Goal: Task Accomplishment & Management: Contribute content

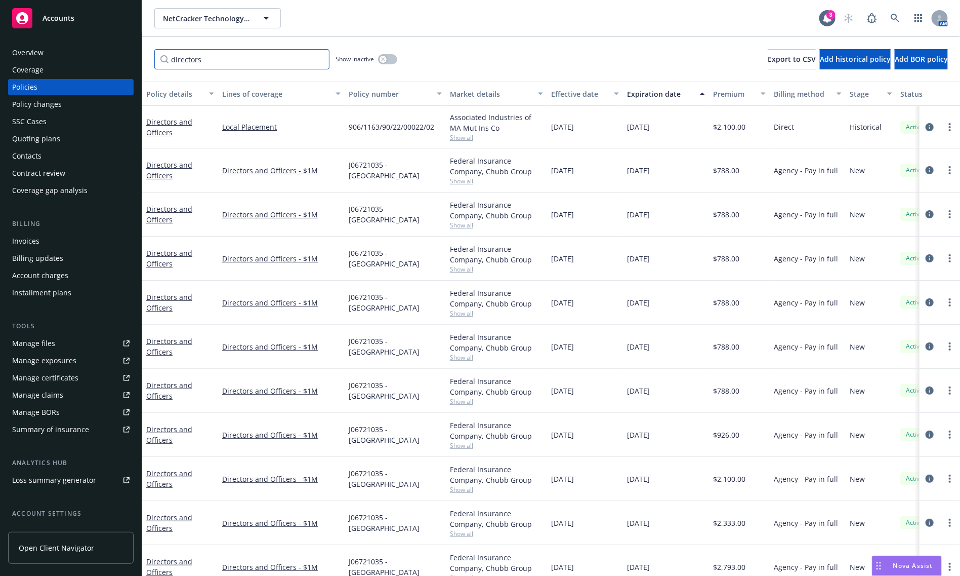
click at [195, 56] on input "directors" at bounding box center [241, 59] width 175 height 20
click at [236, 64] on input "directors" at bounding box center [241, 59] width 175 height 20
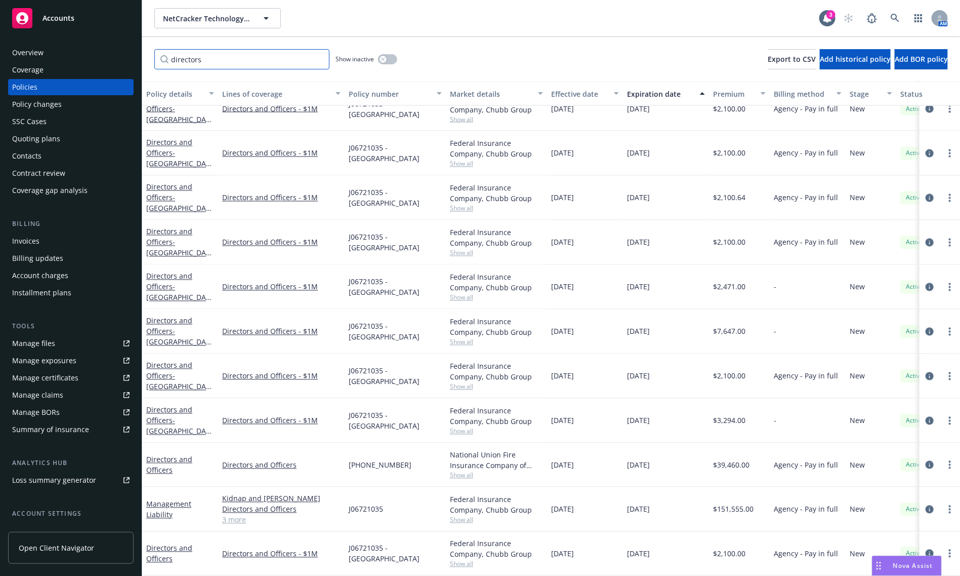
scroll to position [921, 0]
click at [180, 499] on div "Management Liability" at bounding box center [180, 509] width 68 height 21
click at [180, 499] on link "Management Liability" at bounding box center [168, 509] width 45 height 20
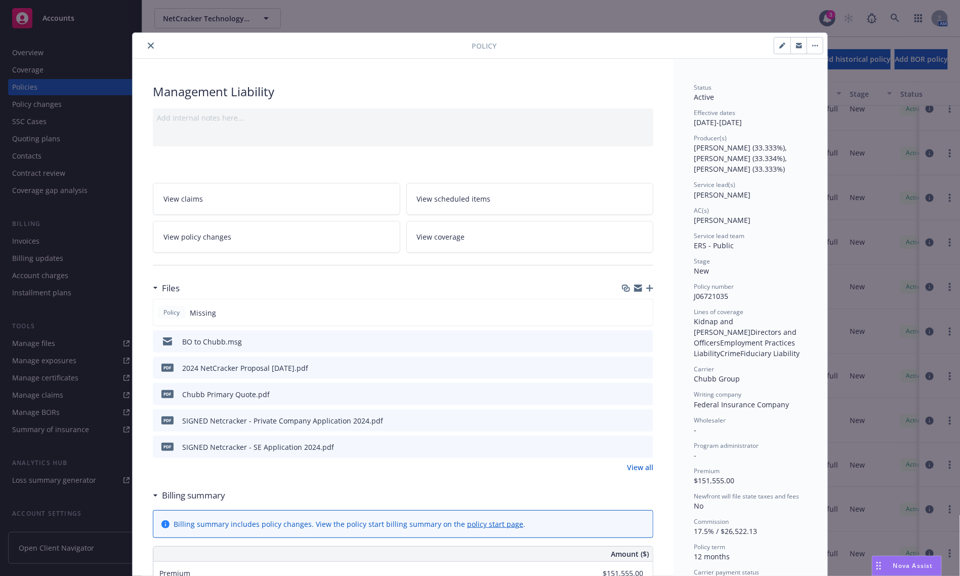
click at [145, 51] on button "close" at bounding box center [151, 45] width 12 height 12
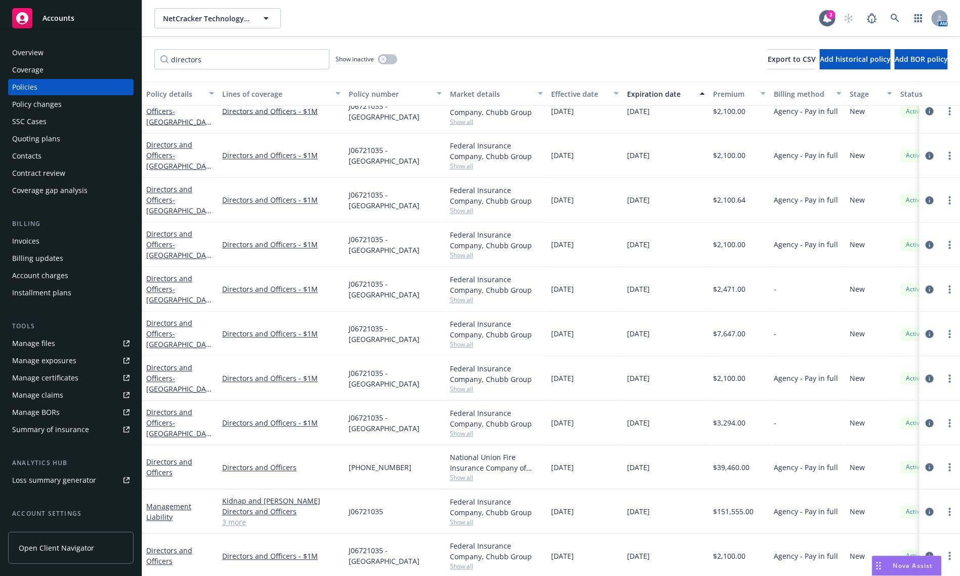
scroll to position [921, 0]
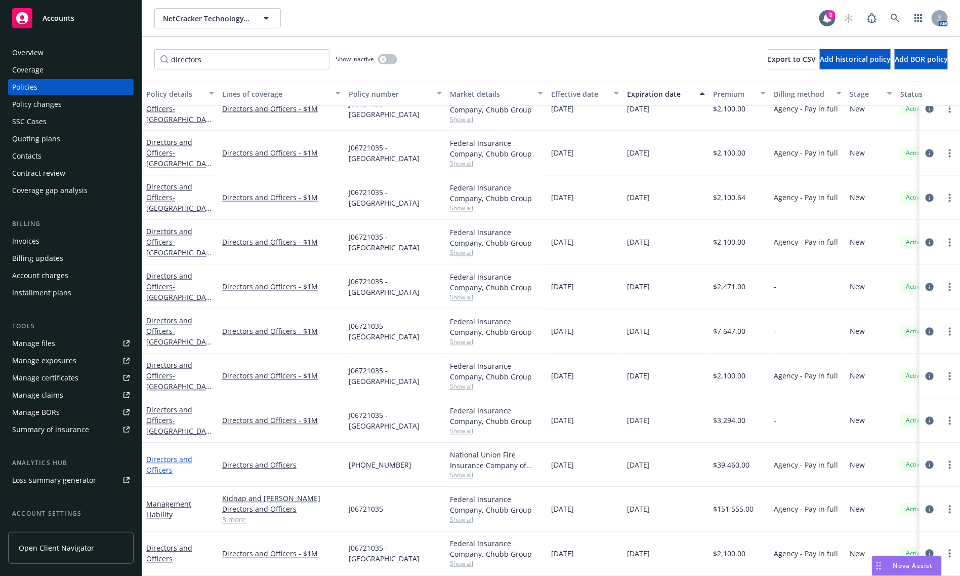
click at [176, 455] on link "Directors and Officers" at bounding box center [169, 465] width 46 height 20
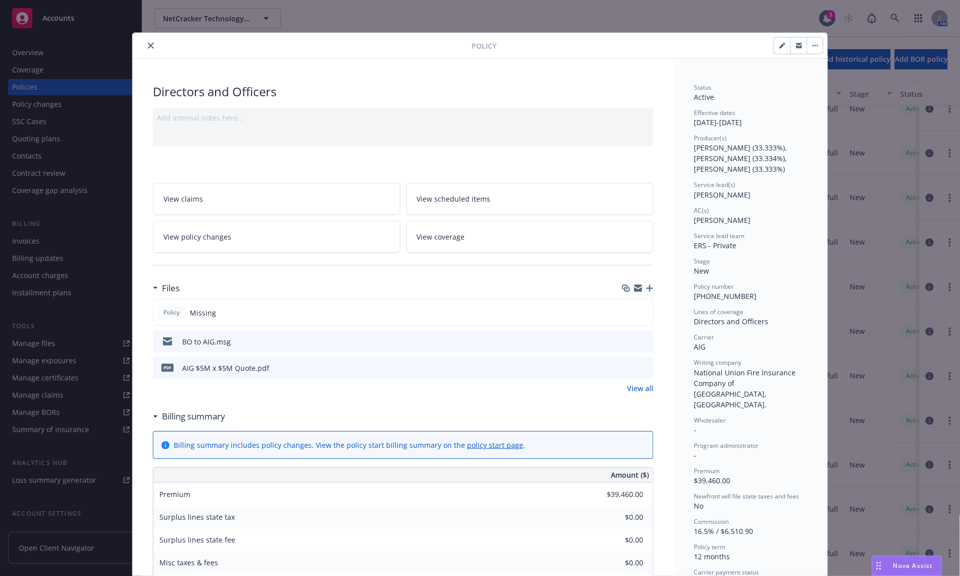
click at [643, 387] on link "View all" at bounding box center [640, 388] width 26 height 11
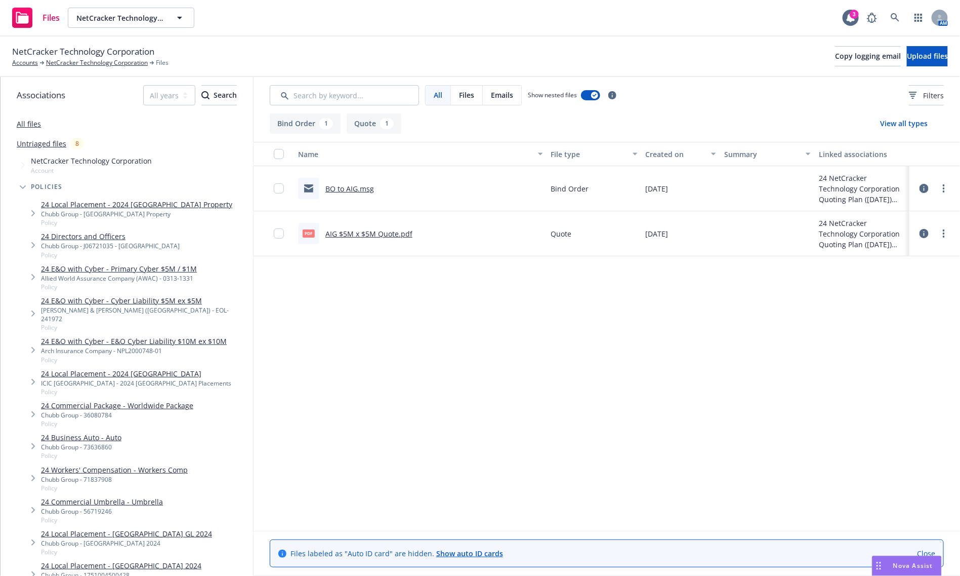
click at [360, 185] on link "BO to AIG.msg" at bounding box center [350, 189] width 49 height 10
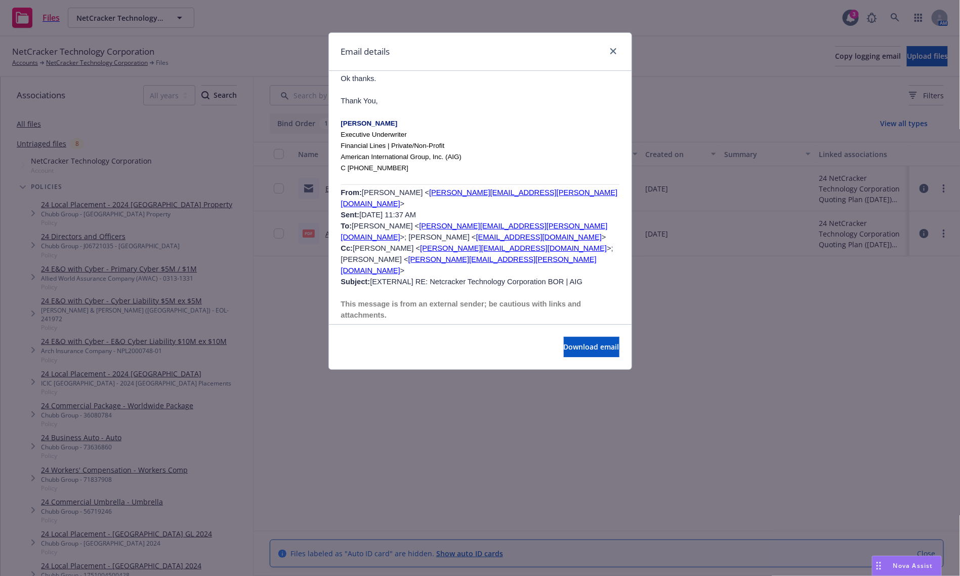
scroll to position [2911, 0]
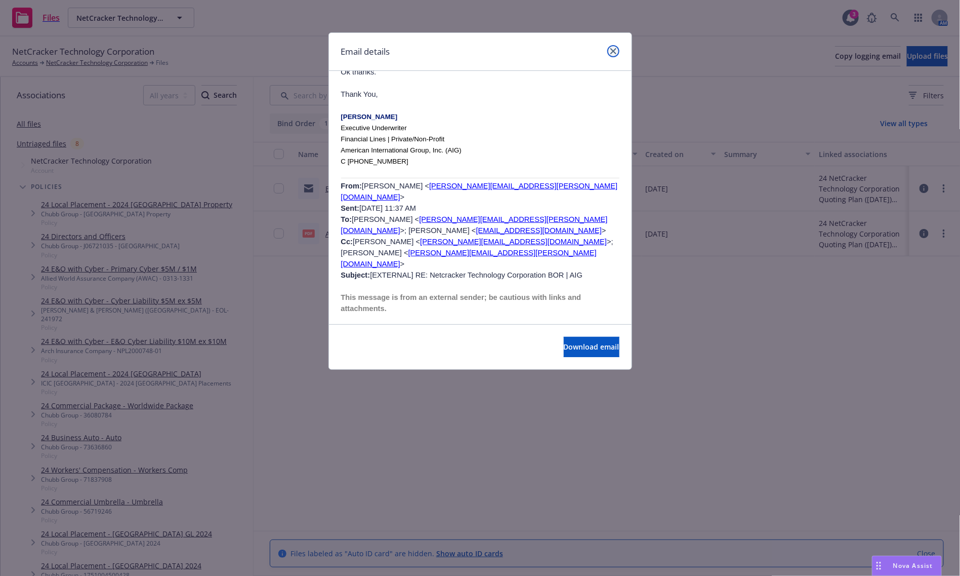
click at [617, 53] on link "close" at bounding box center [613, 51] width 12 height 12
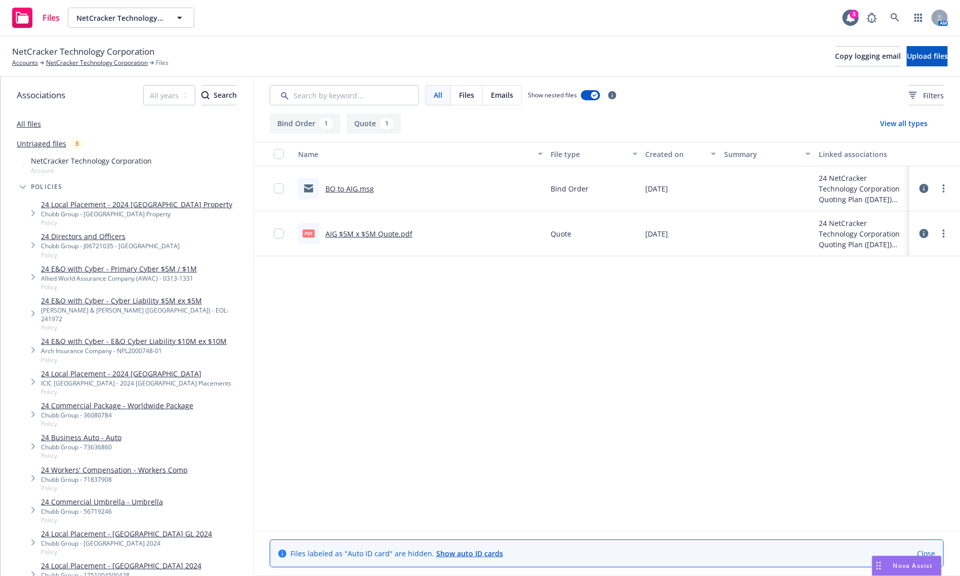
click at [663, 376] on div "Name File type Created on Summary Linked associations BO to AIG.msg Bind Order …" at bounding box center [607, 336] width 707 height 388
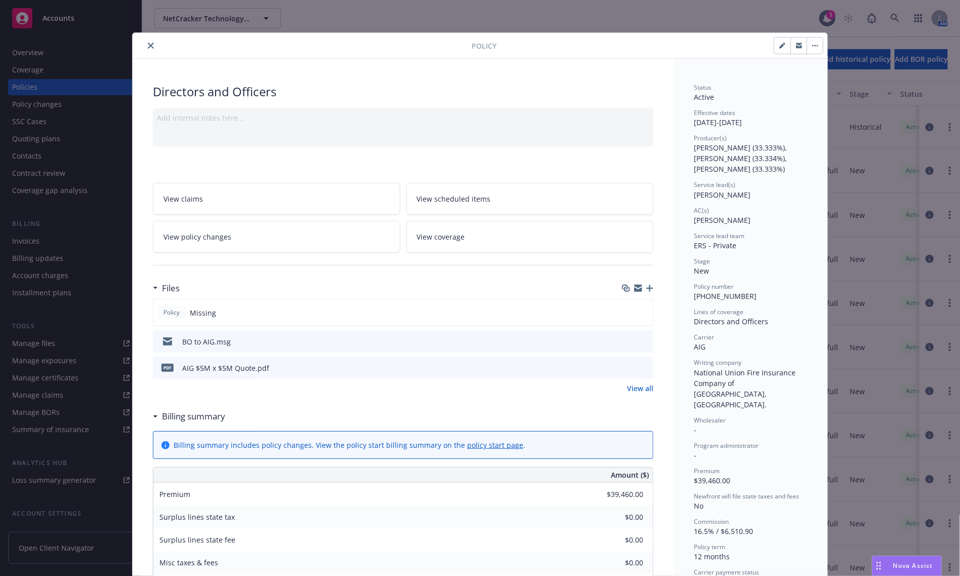
click at [646, 287] on icon "button" at bounding box center [649, 288] width 7 height 7
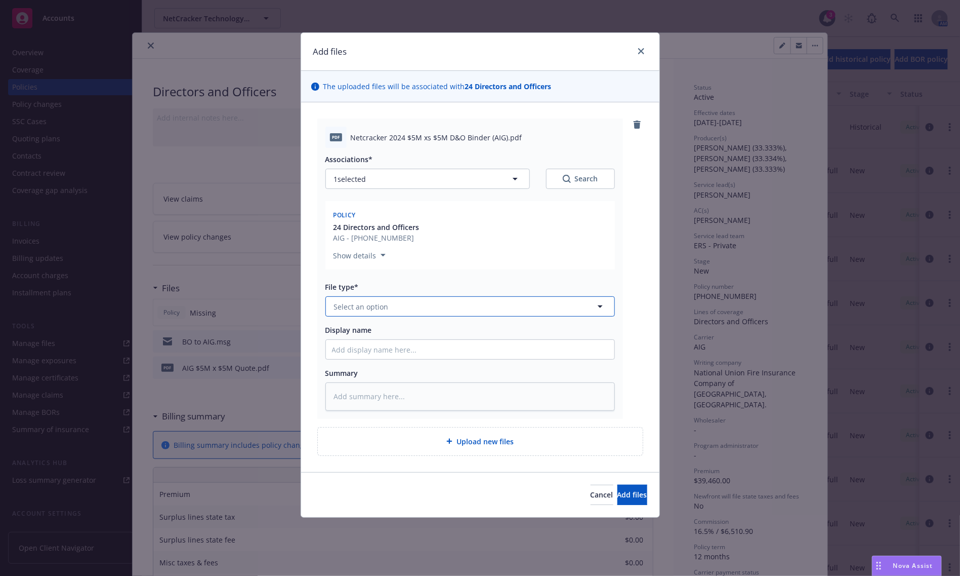
click at [385, 308] on span "Select an option" at bounding box center [361, 306] width 55 height 11
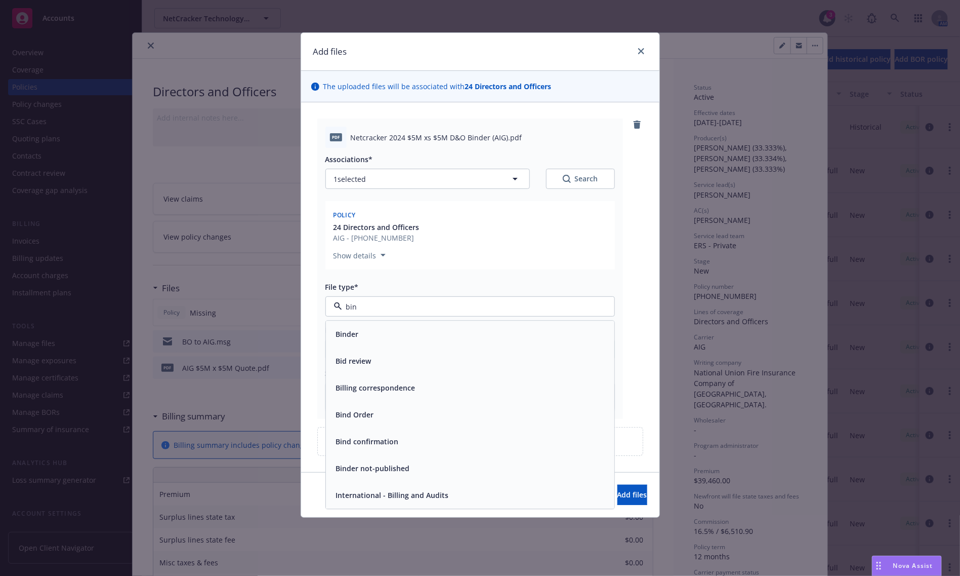
type input "bind"
click at [378, 328] on div "Binder" at bounding box center [470, 334] width 276 height 15
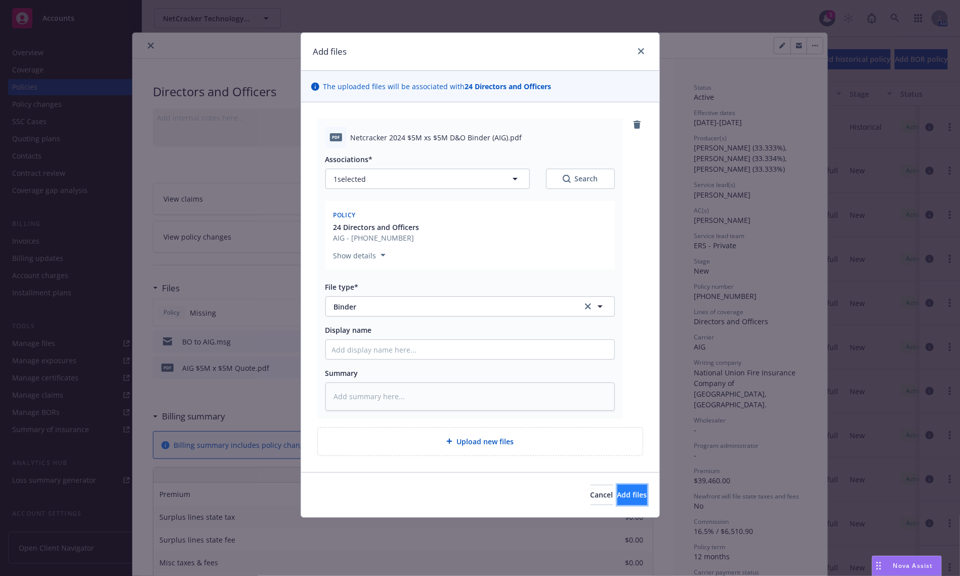
click at [633, 496] on button "Add files" at bounding box center [633, 494] width 30 height 20
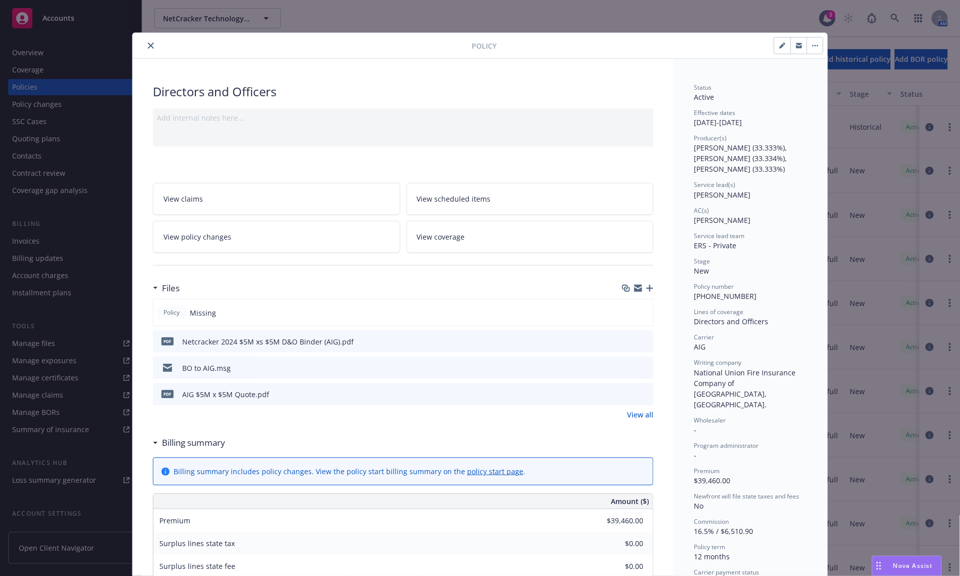
click at [665, 40] on div at bounding box center [660, 45] width 327 height 17
click at [631, 44] on div at bounding box center [660, 45] width 327 height 17
click at [148, 44] on icon "close" at bounding box center [151, 46] width 6 height 6
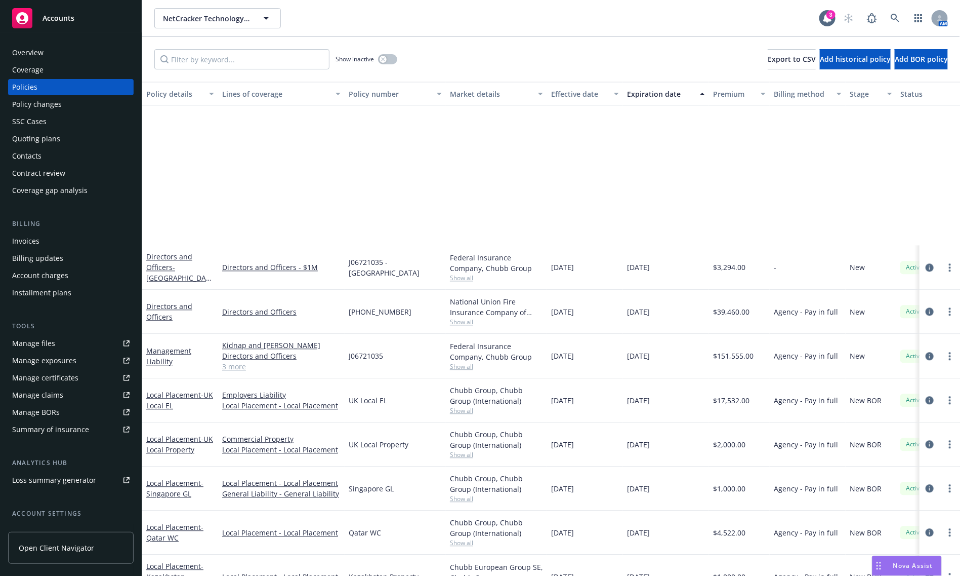
scroll to position [1266, 0]
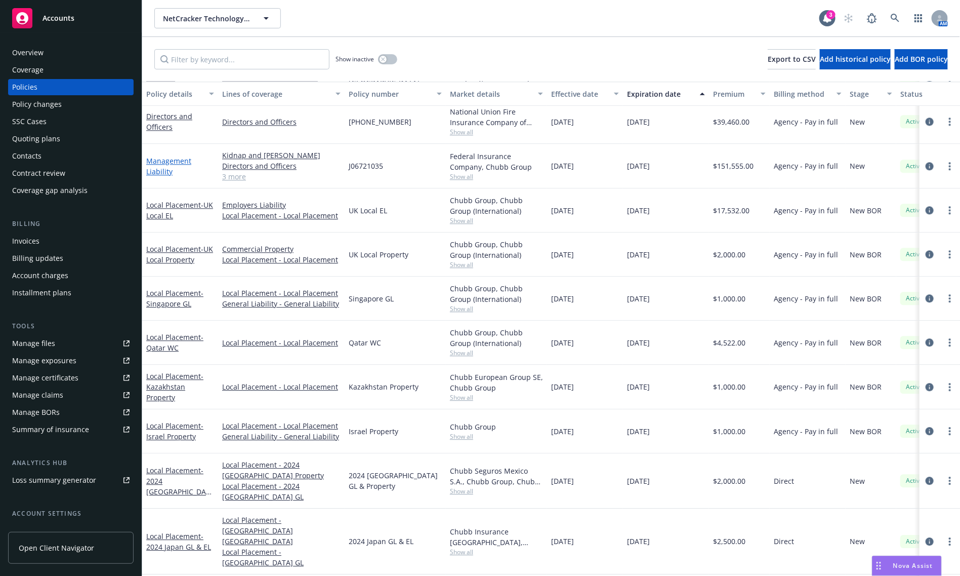
click at [169, 164] on link "Management Liability" at bounding box center [168, 166] width 45 height 20
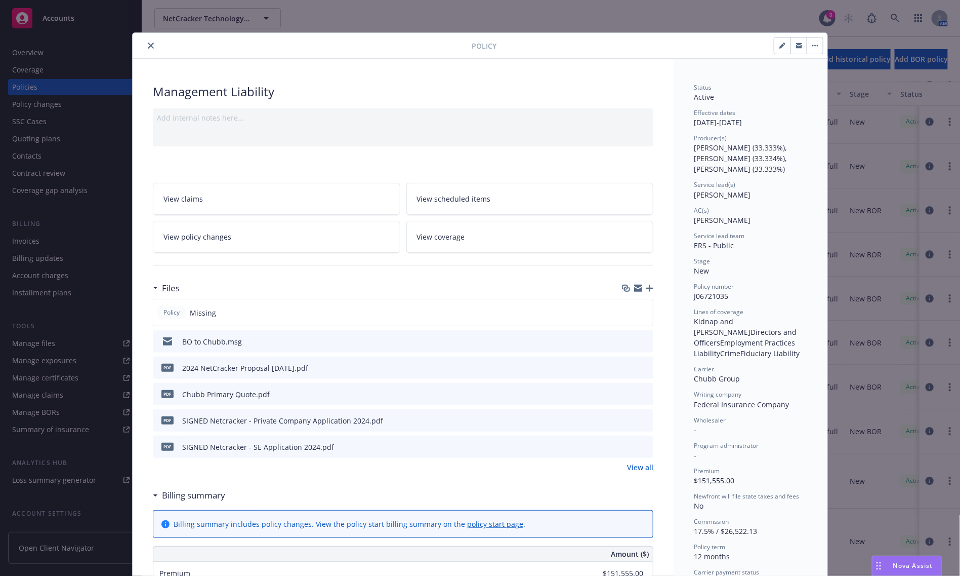
click at [646, 288] on icon "button" at bounding box center [649, 288] width 7 height 7
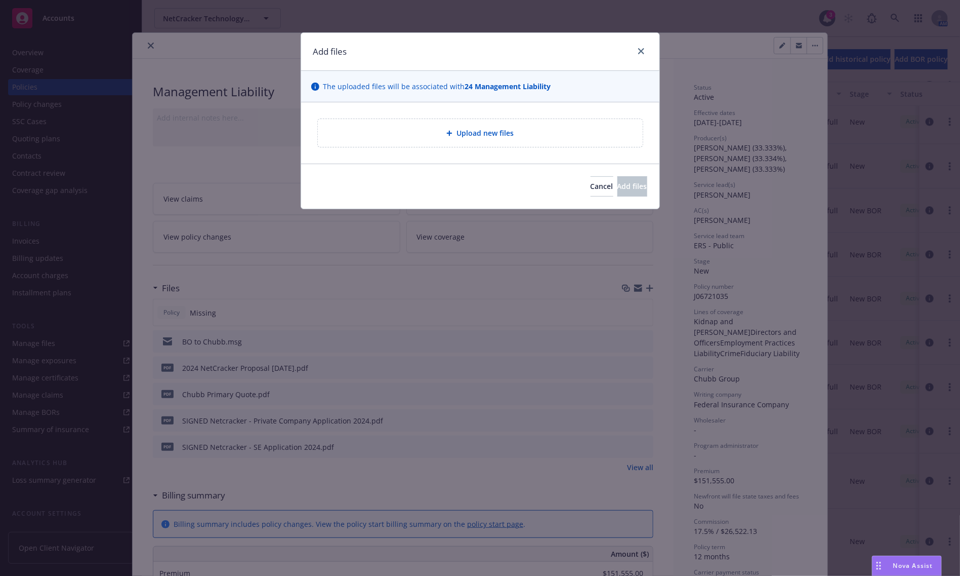
type textarea "x"
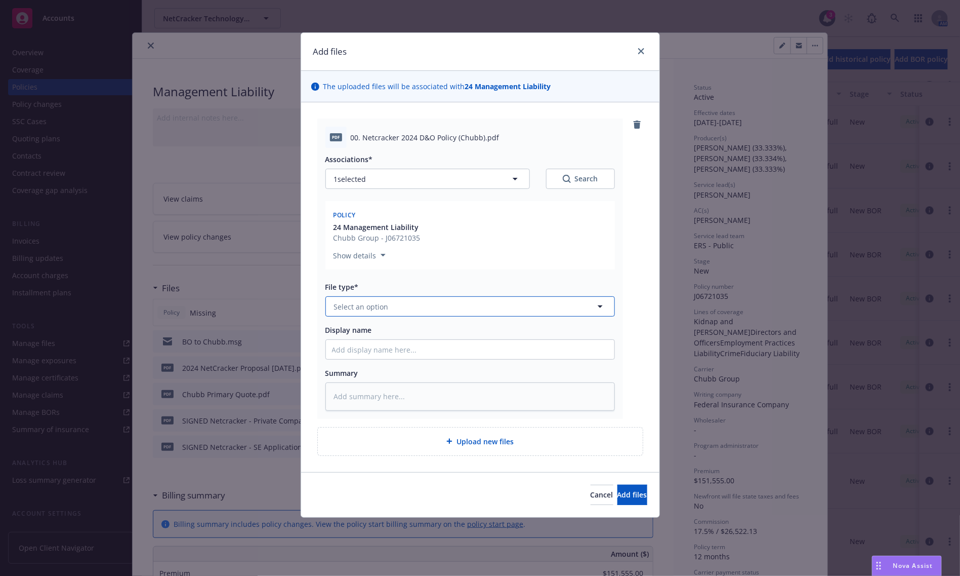
click at [374, 312] on button "Select an option" at bounding box center [471, 306] width 290 height 20
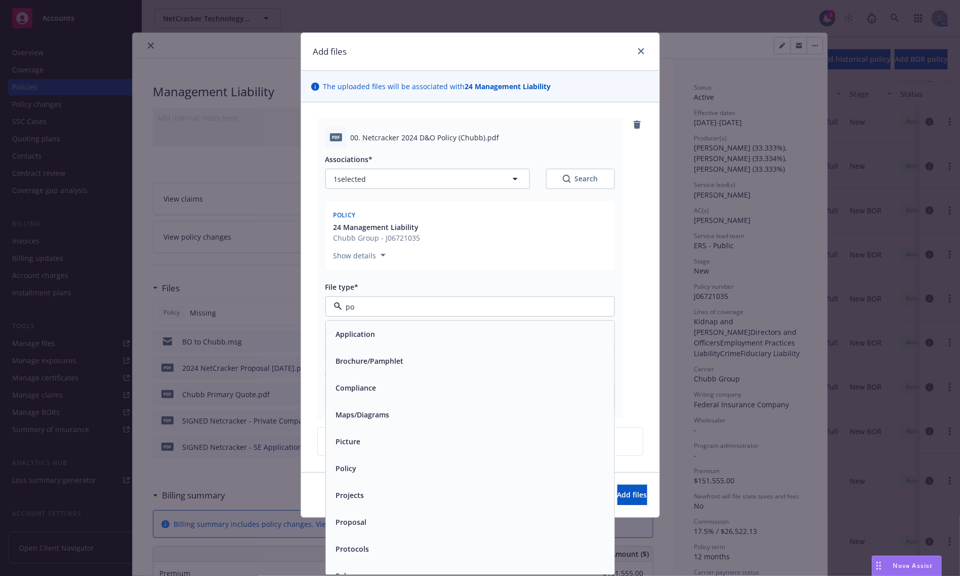
type input "pol"
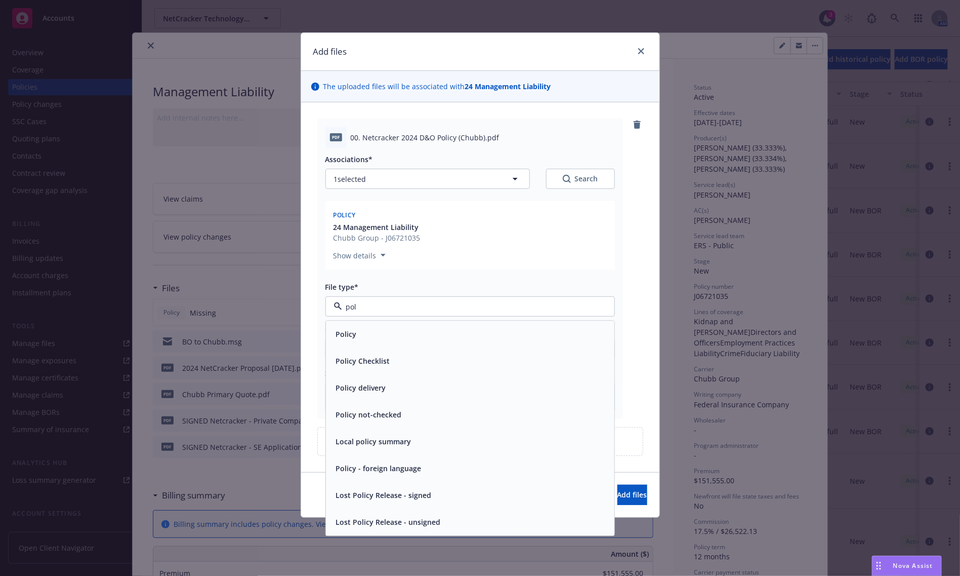
click at [373, 337] on div "Policy" at bounding box center [470, 334] width 276 height 15
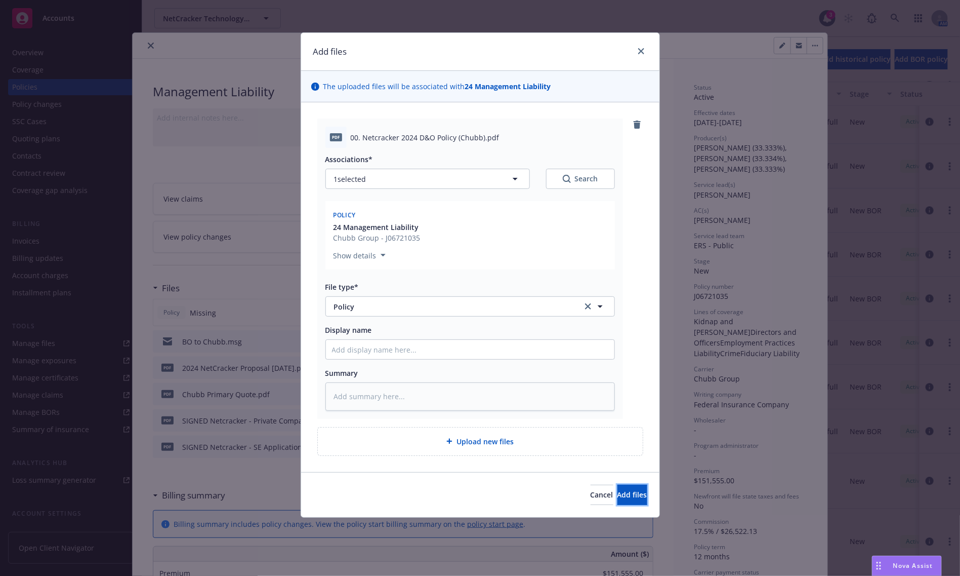
click at [618, 487] on button "Add files" at bounding box center [633, 494] width 30 height 20
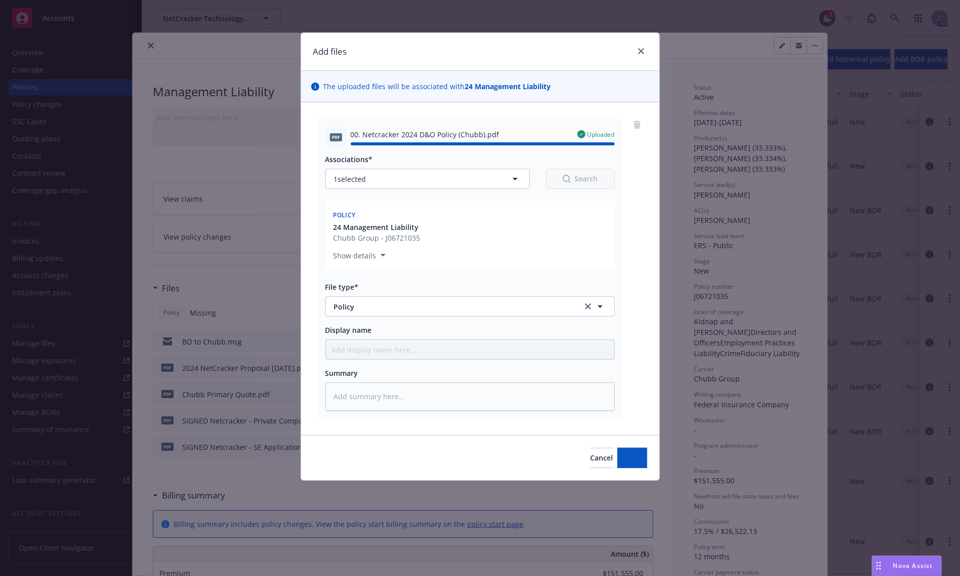
type textarea "x"
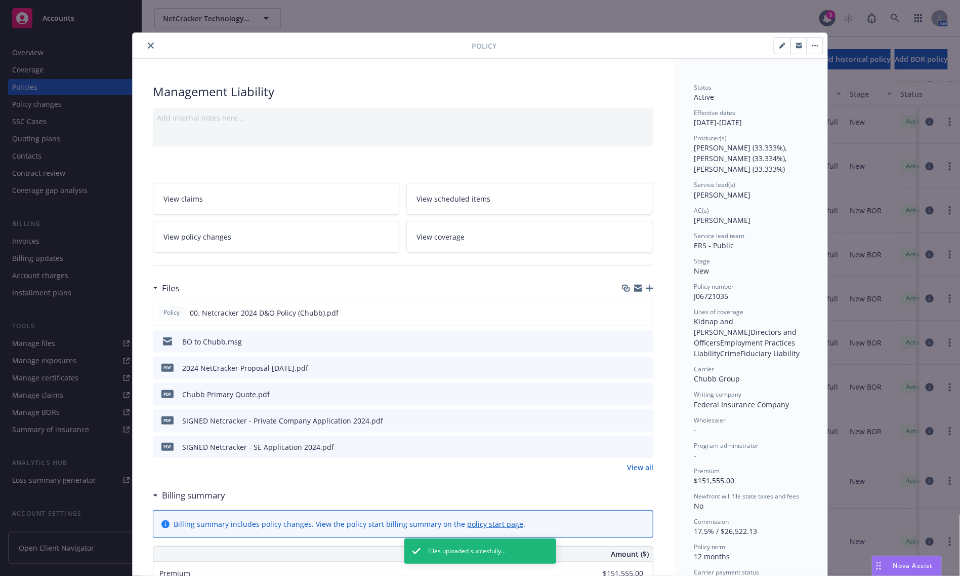
click at [148, 46] on icon "close" at bounding box center [151, 46] width 6 height 6
